Goal: Find specific page/section: Find specific page/section

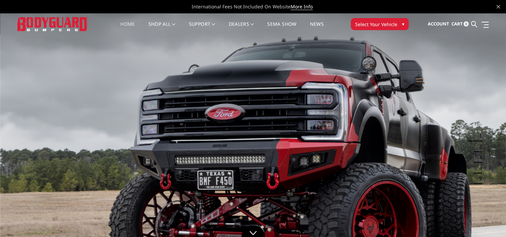
click at [402, 23] on span "▾" at bounding box center [403, 23] width 2 height 7
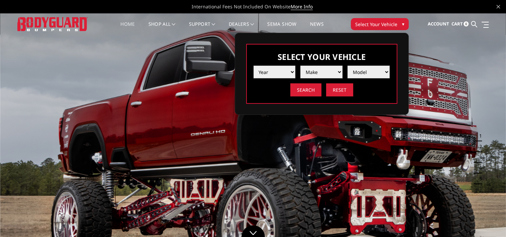
click at [293, 72] on select "Year [DATE] 2024 2023 2022 2021 2020 2019 2018 2017 2016 2015 2014 2013 2012 20…" at bounding box center [274, 72] width 42 height 13
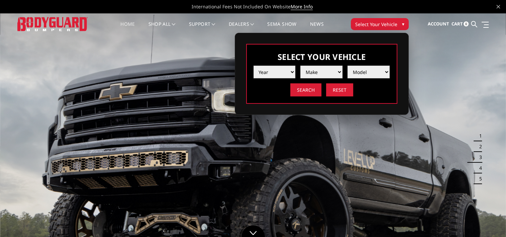
select select "yr_2017"
click at [253, 66] on select "Year [DATE] 2024 2023 2022 2021 2020 2019 2018 2017 2016 2015 2014 2013 2012 20…" at bounding box center [274, 72] width 42 height 13
click at [340, 71] on select "Make Chevrolet Ford GMC Nissan Ram Toyota" at bounding box center [321, 72] width 42 height 13
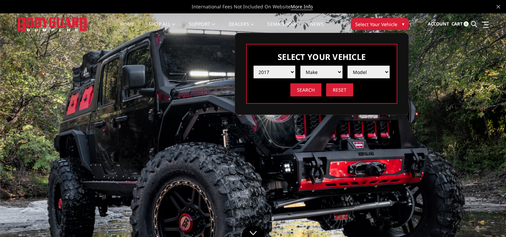
select select "mk_toyota"
click at [300, 66] on select "Make Chevrolet Ford GMC Nissan Ram Toyota" at bounding box center [321, 72] width 42 height 13
click at [387, 72] on select "Model Tacoma Tundra" at bounding box center [368, 72] width 42 height 13
